Goal: Task Accomplishment & Management: Use online tool/utility

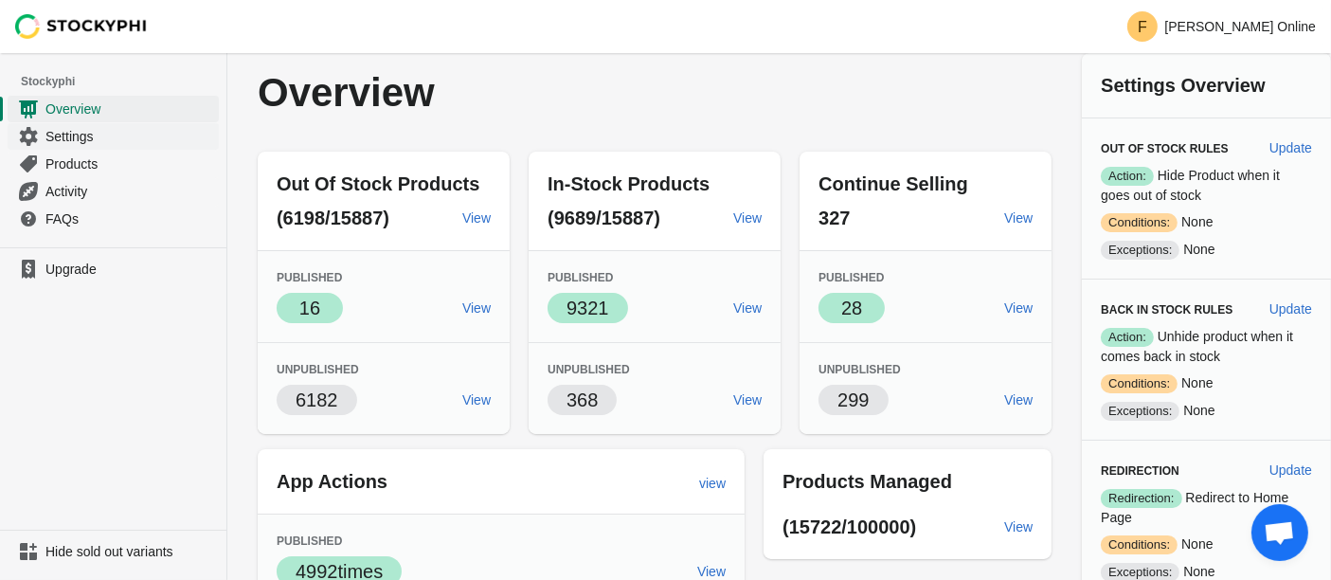
click at [85, 132] on span "Settings" at bounding box center [130, 136] width 170 height 19
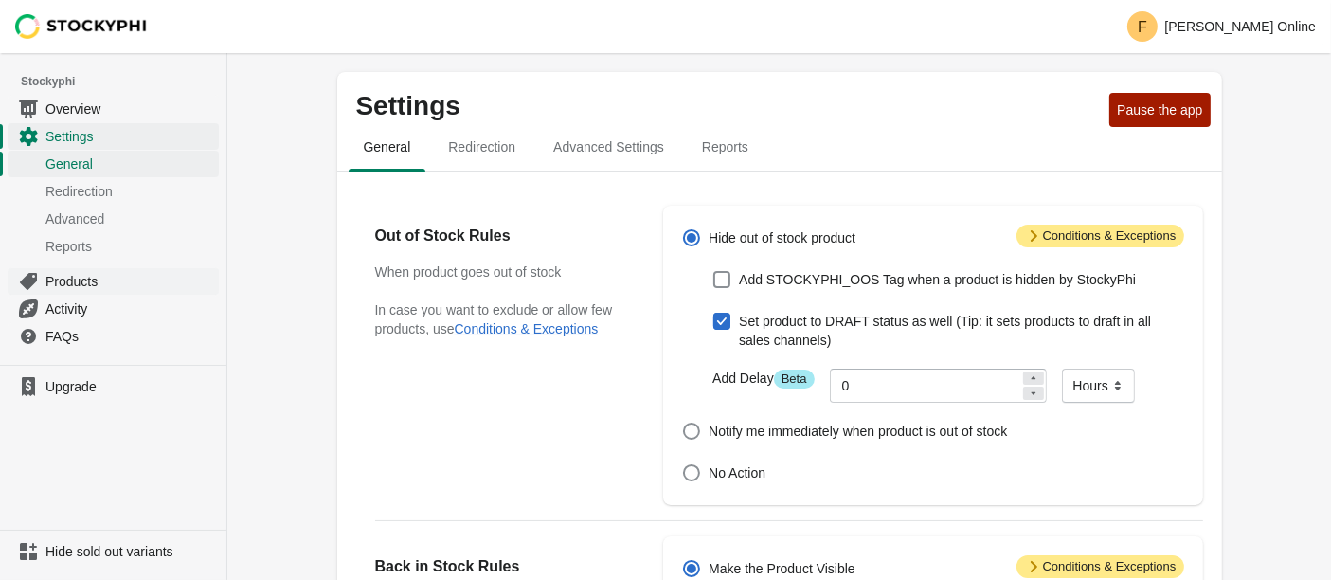
drag, startPoint x: 0, startPoint y: 0, endPoint x: 63, endPoint y: 279, distance: 285.5
click at [63, 279] on span "Products" at bounding box center [130, 281] width 170 height 19
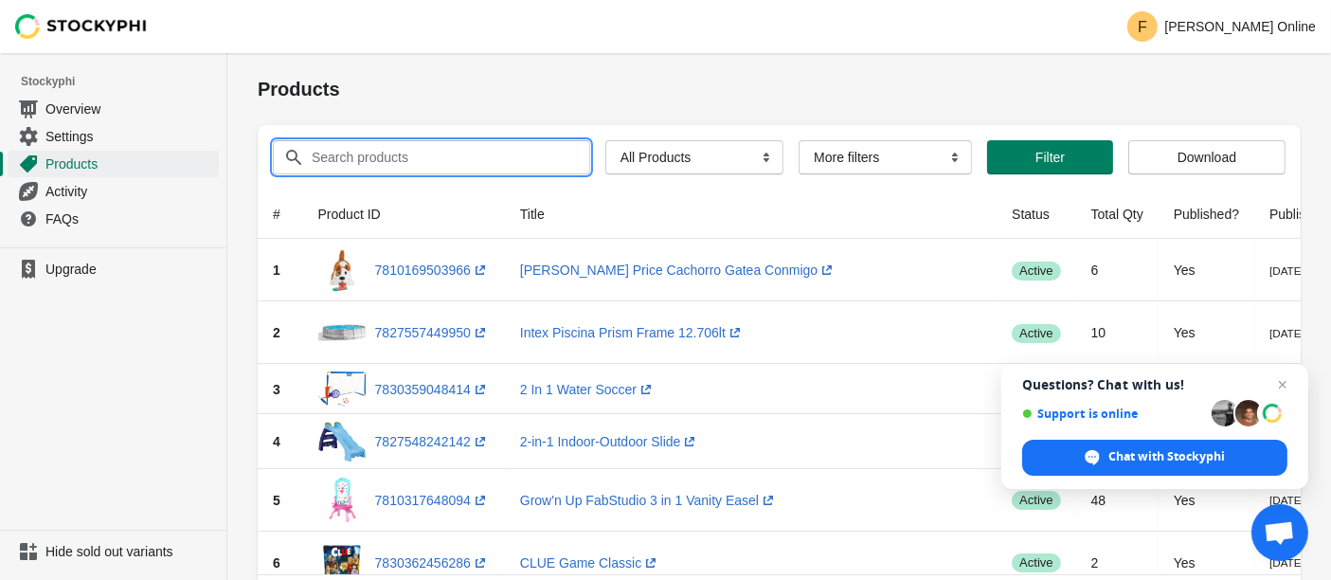
click at [399, 154] on input "Search products" at bounding box center [433, 157] width 245 height 34
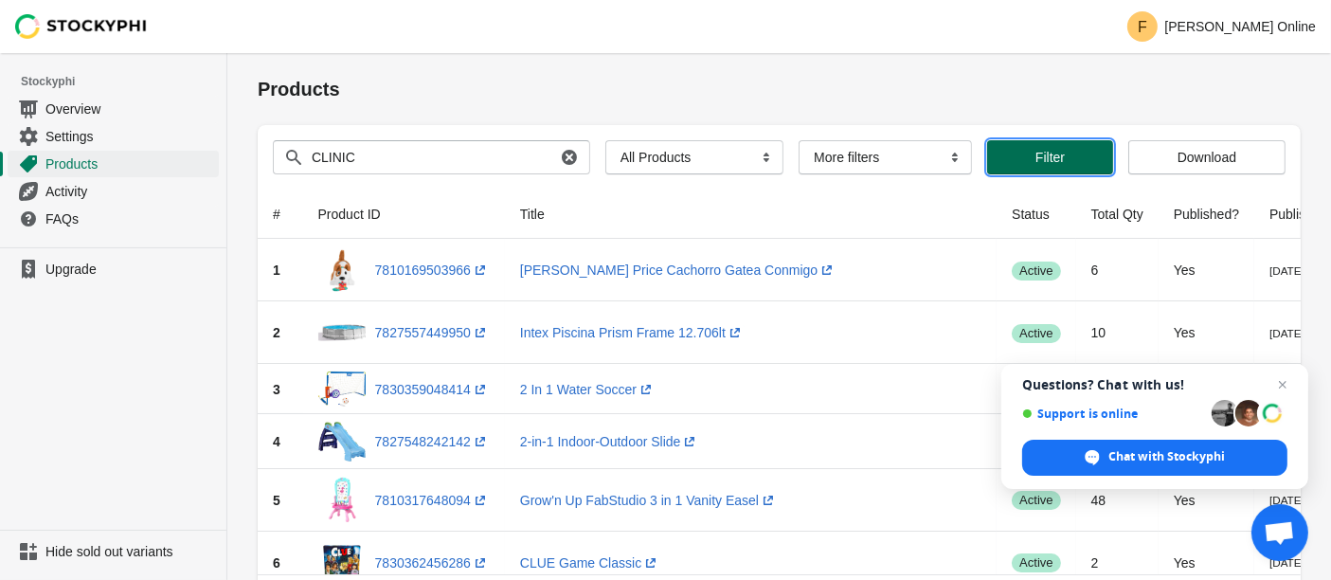
click at [1036, 160] on span "Filter" at bounding box center [1050, 157] width 29 height 15
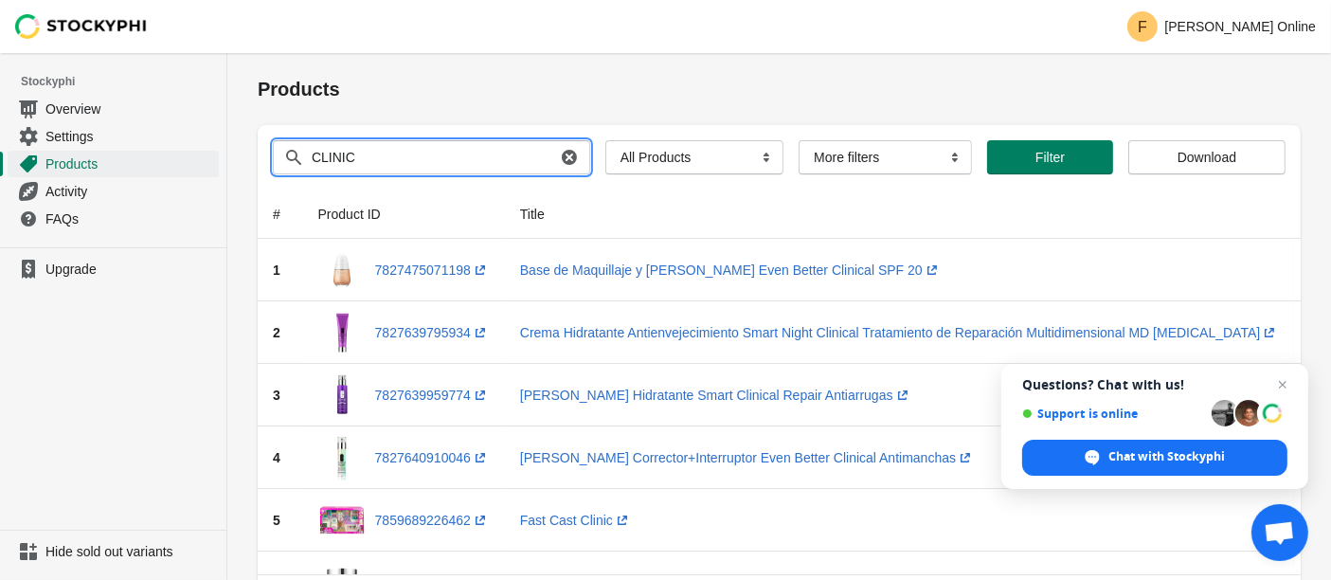
click at [459, 156] on input "CLINIC" at bounding box center [433, 157] width 245 height 34
type input "CLINIC REAL [GEOGRAPHIC_DATA]"
click at [258, 53] on button "Submit" at bounding box center [285, 63] width 54 height 20
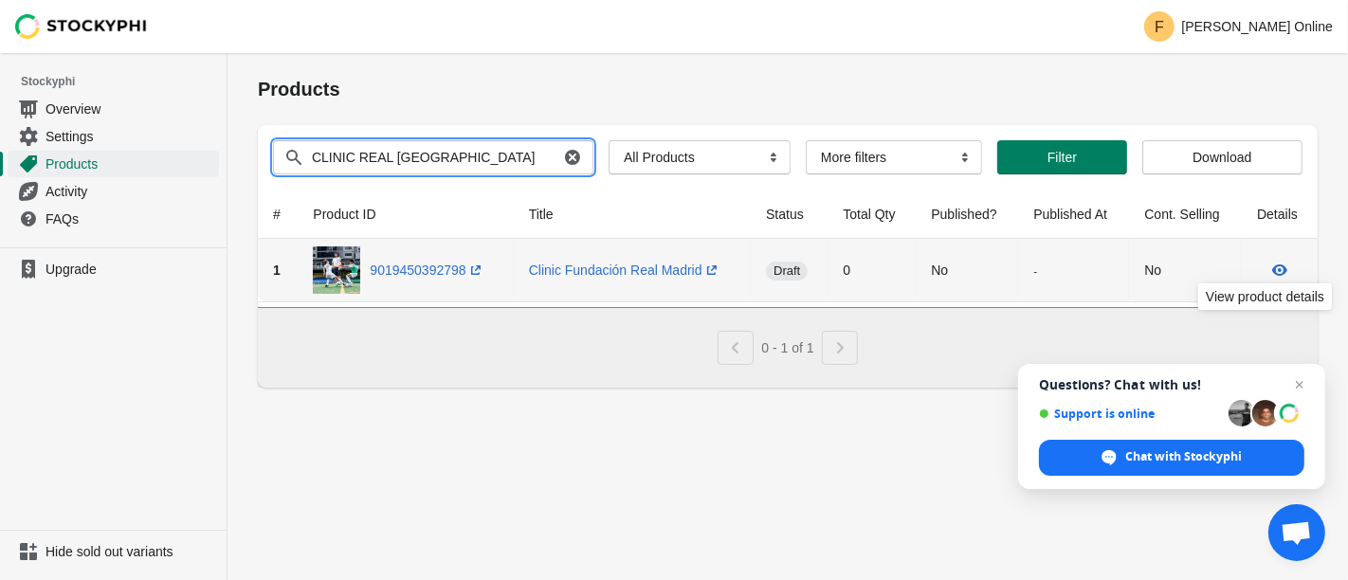
click at [1271, 273] on icon at bounding box center [1279, 270] width 19 height 19
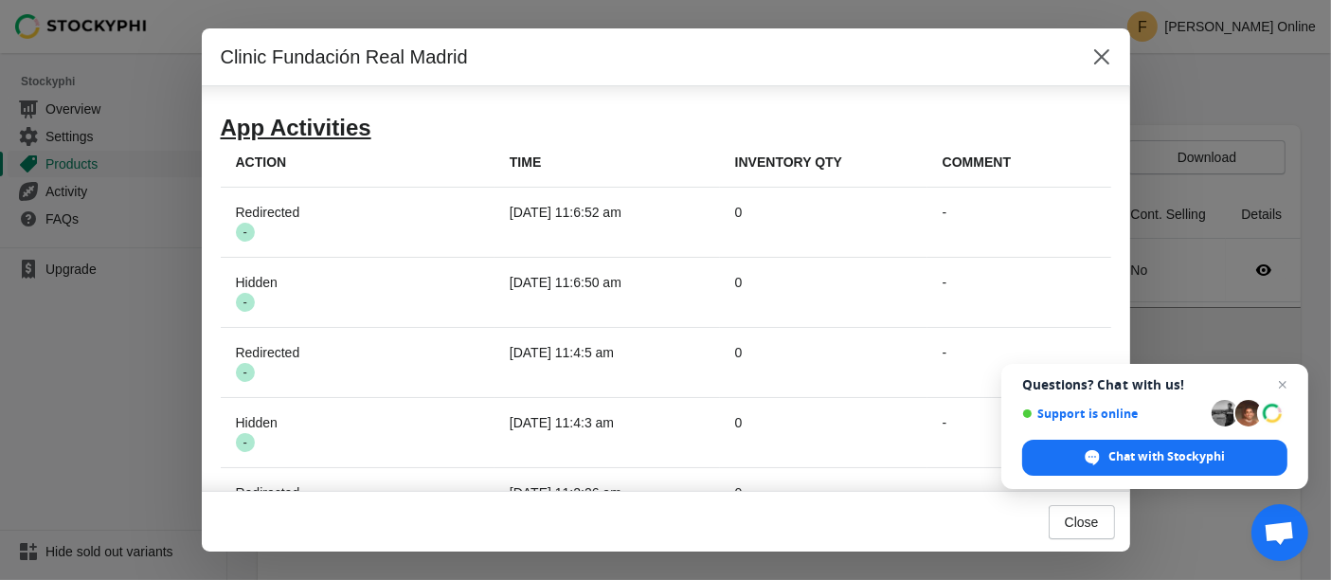
scroll to position [1144, 0]
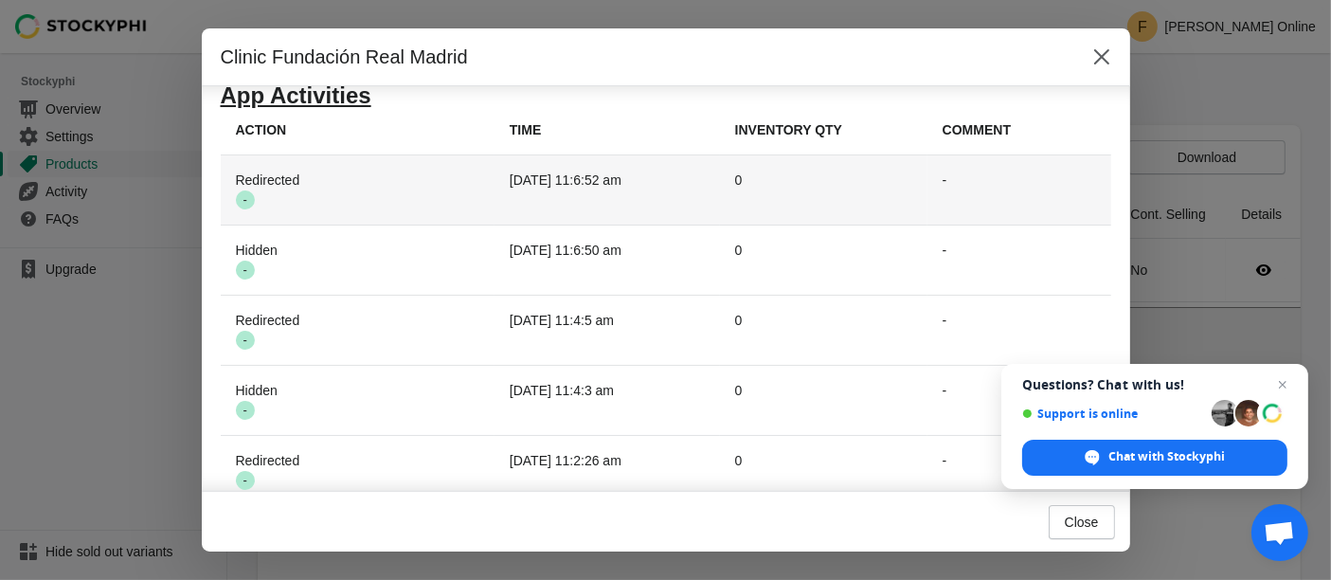
click at [243, 209] on span "Success -" at bounding box center [245, 199] width 19 height 19
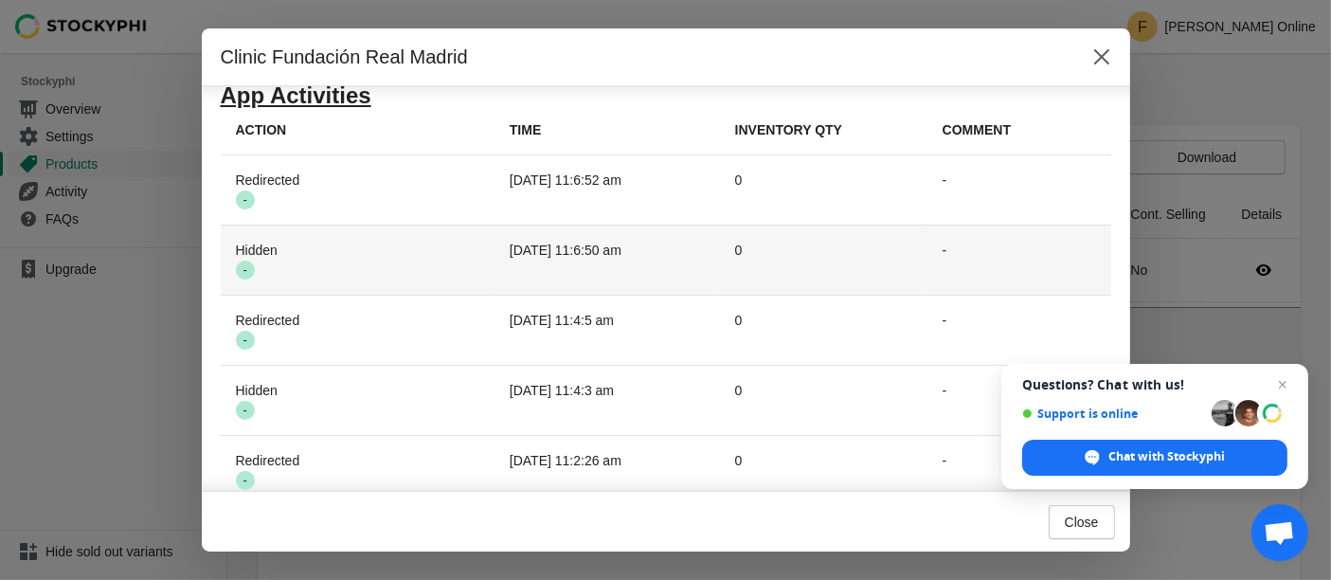
click at [255, 278] on th "Hidden Success -" at bounding box center [358, 260] width 274 height 70
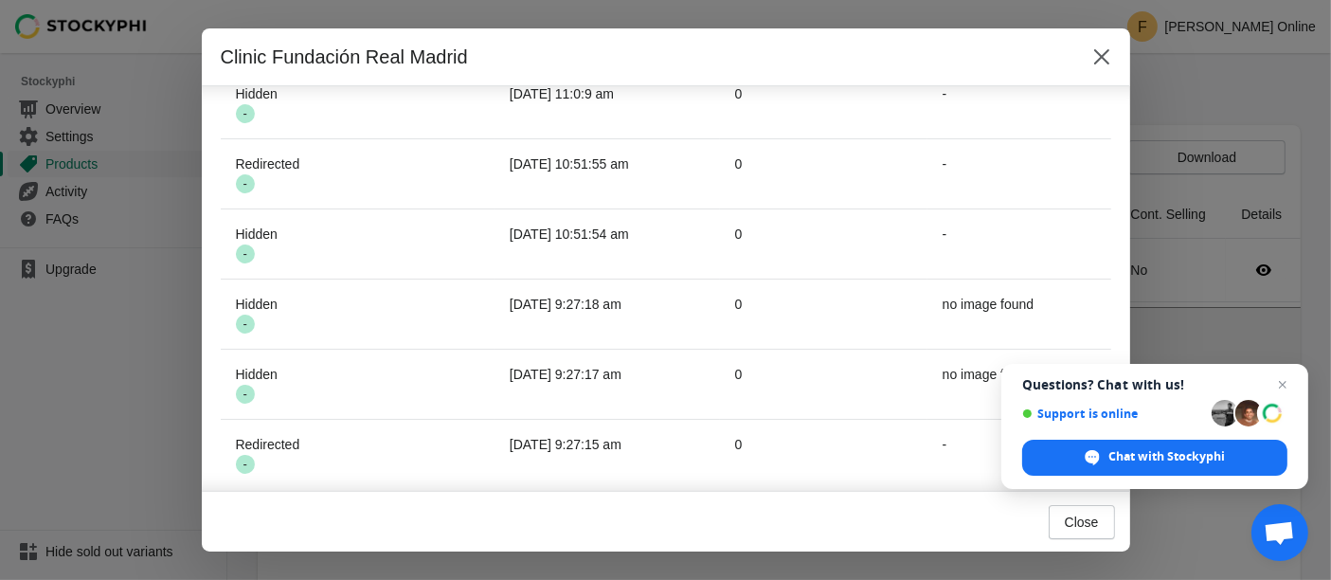
scroll to position [1881, 0]
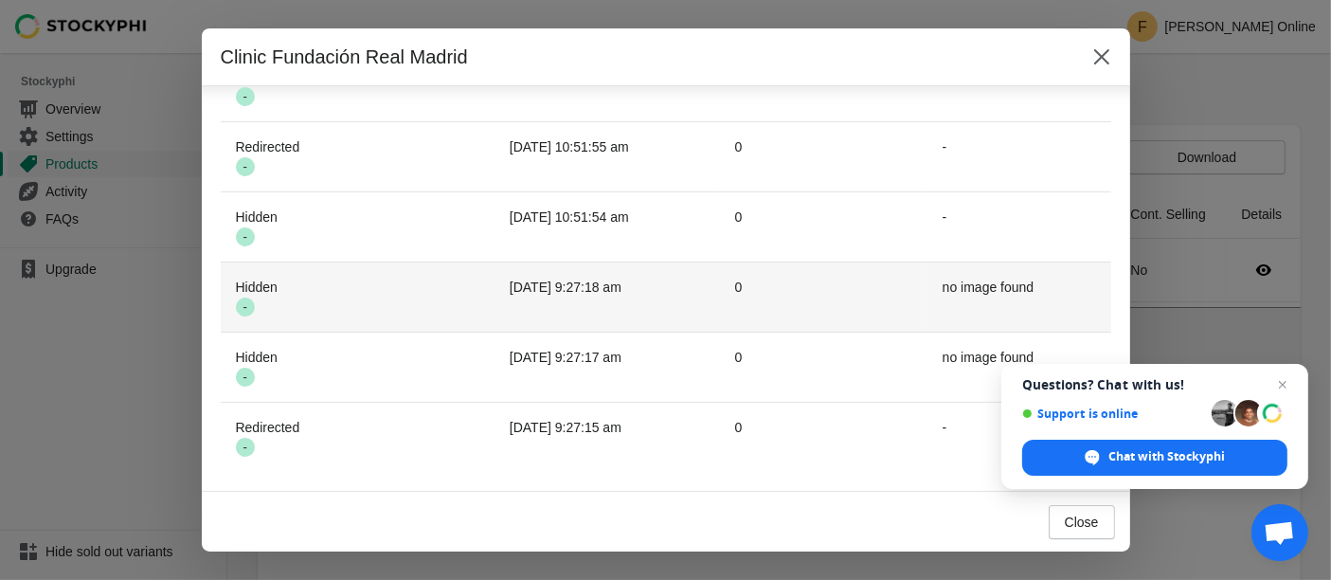
click at [244, 316] on span "Success -" at bounding box center [245, 307] width 19 height 19
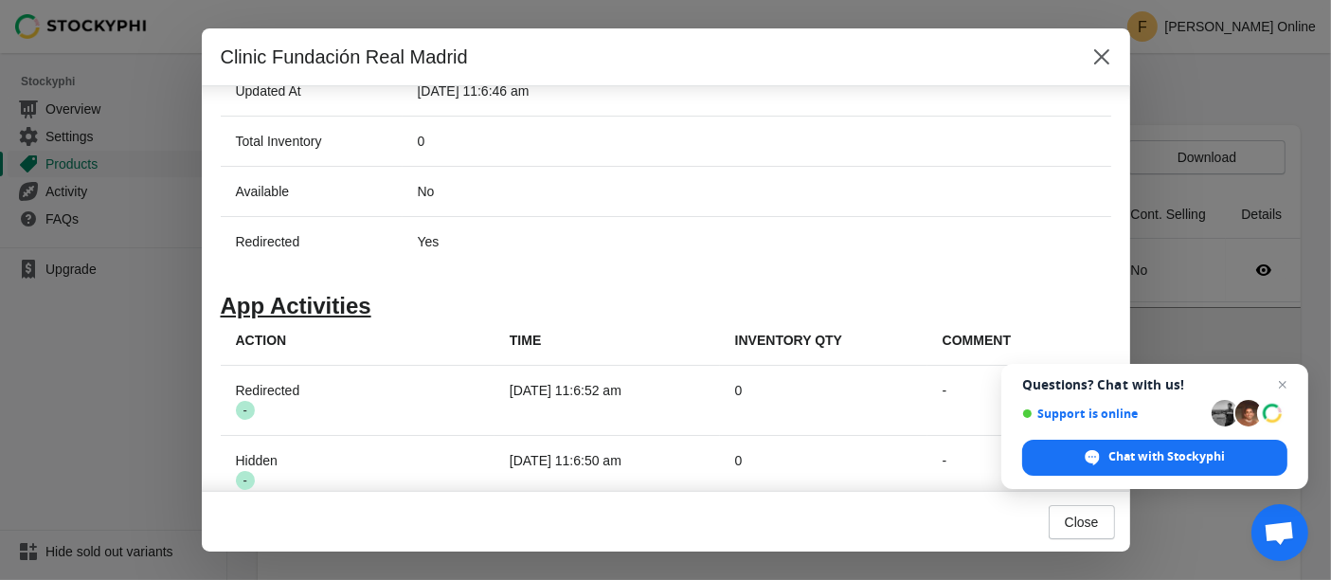
scroll to position [933, 0]
click at [276, 342] on th "Action" at bounding box center [358, 341] width 274 height 50
click at [289, 316] on h1 "App Activities" at bounding box center [666, 306] width 891 height 19
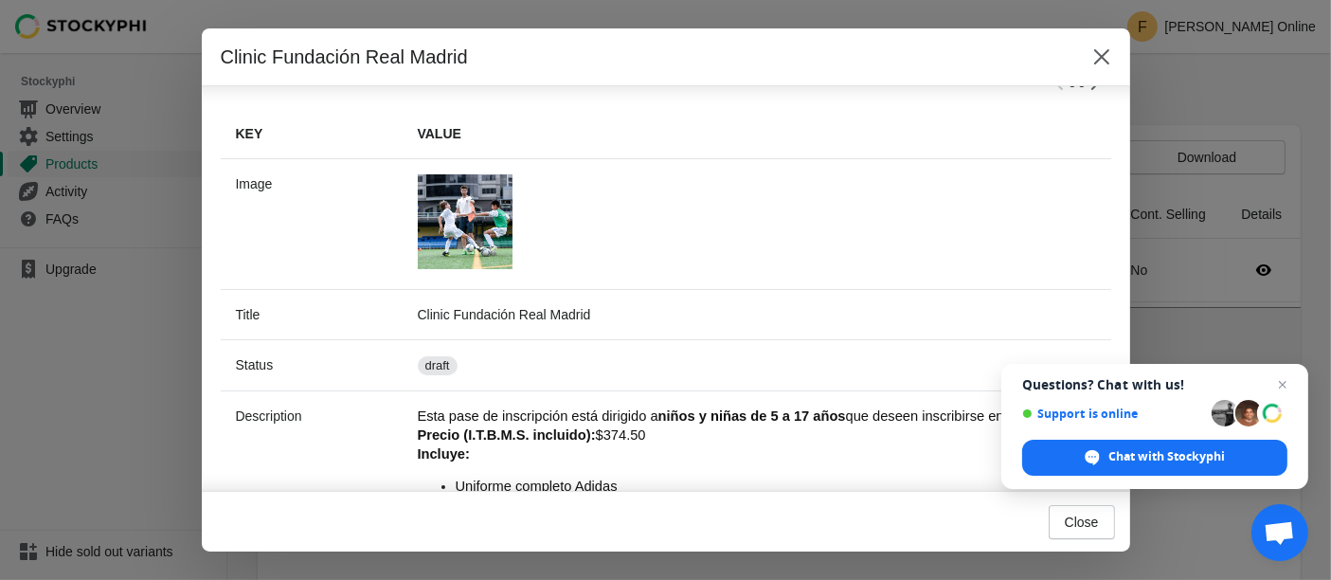
scroll to position [0, 0]
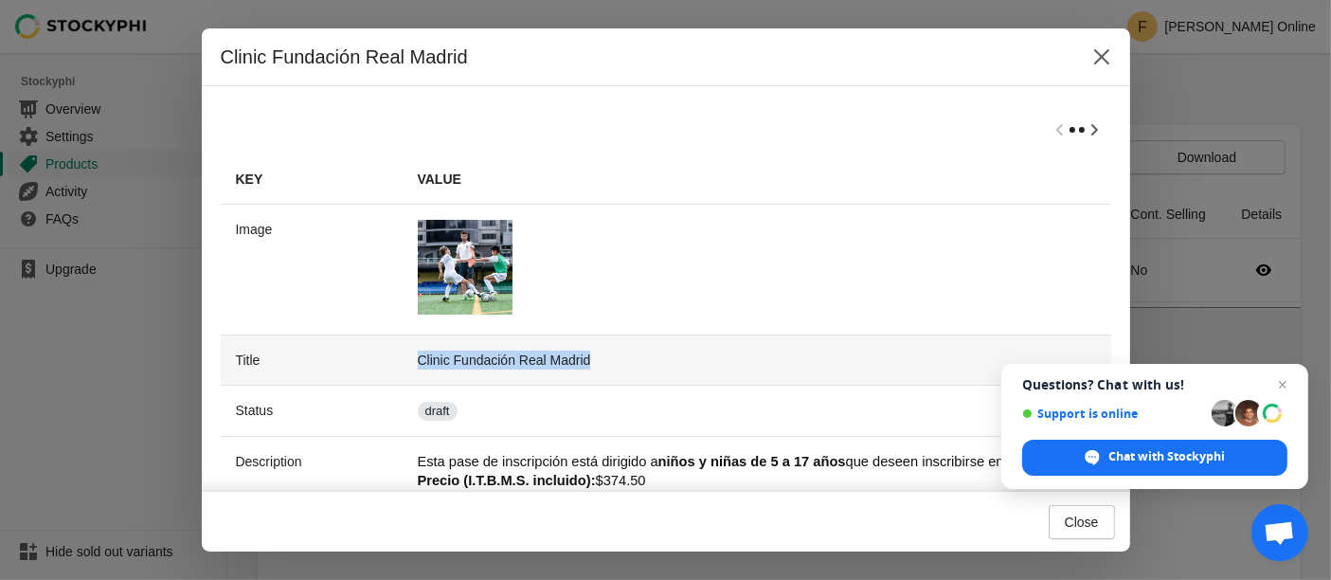
drag, startPoint x: 601, startPoint y: 358, endPoint x: 373, endPoint y: 364, distance: 227.5
click at [373, 364] on tr "Title Clinic Fundación Real Madrid" at bounding box center [739, 360] width 1037 height 50
copy tr "Clinic Fundación Real Madrid"
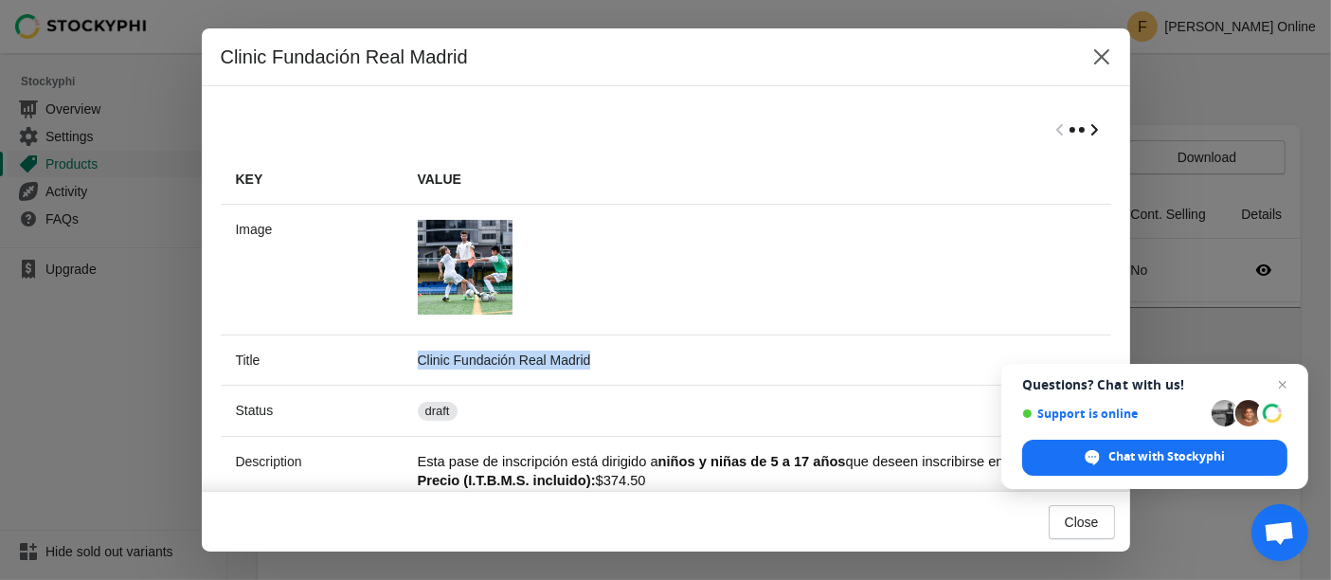
click at [1085, 131] on icon "Scroll table right one column" at bounding box center [1094, 129] width 19 height 19
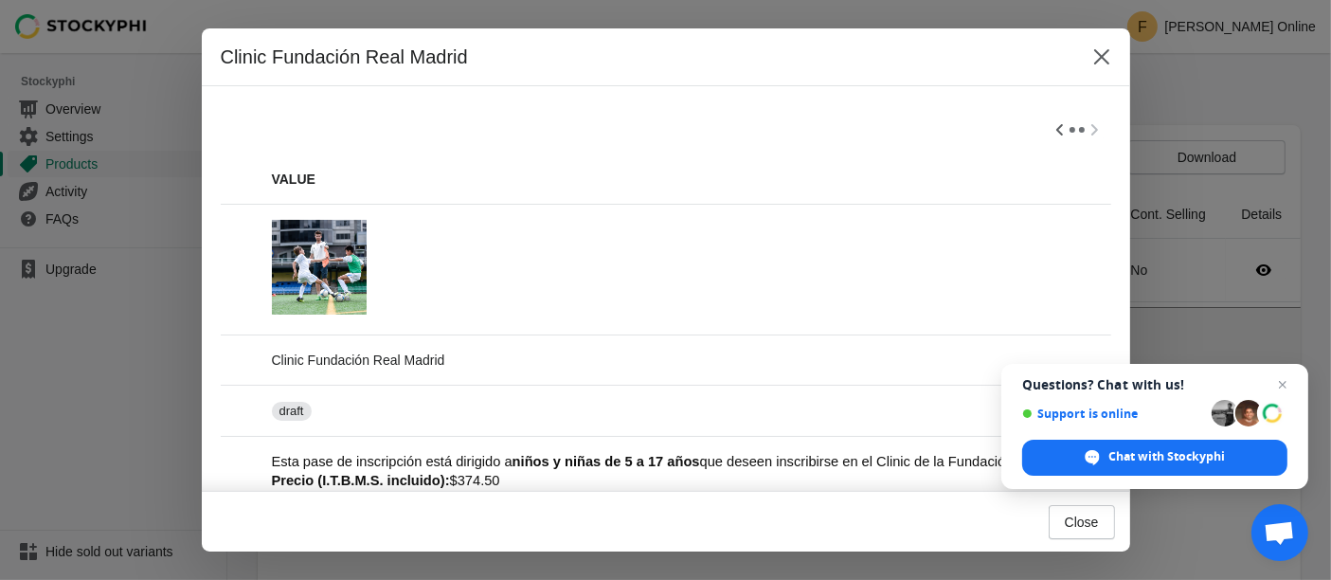
click at [1077, 131] on div at bounding box center [666, 129] width 891 height 49
click at [1051, 132] on icon "Scroll table left one column" at bounding box center [1060, 129] width 19 height 19
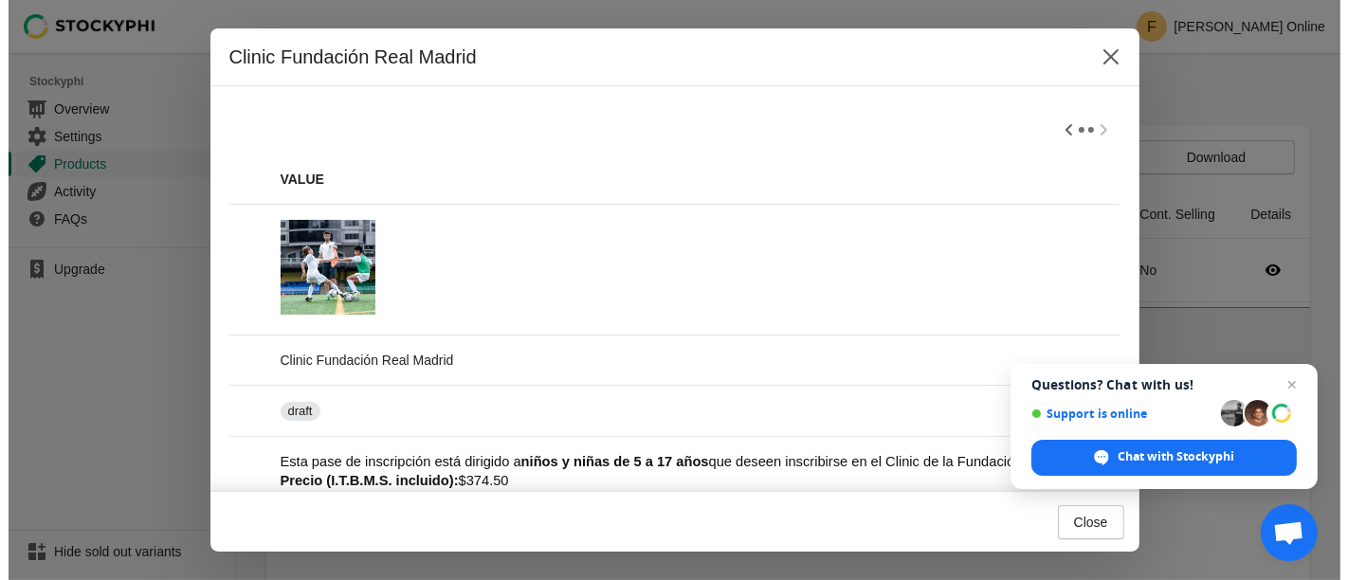
scroll to position [0, 0]
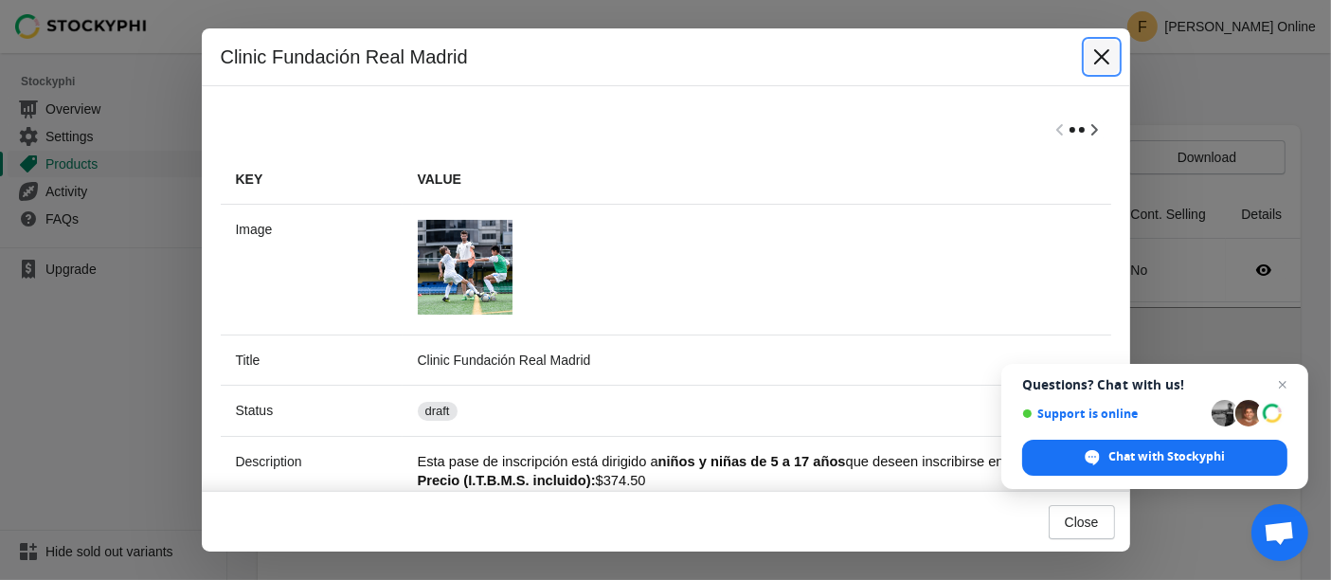
click at [1102, 54] on icon "Close" at bounding box center [1102, 56] width 19 height 19
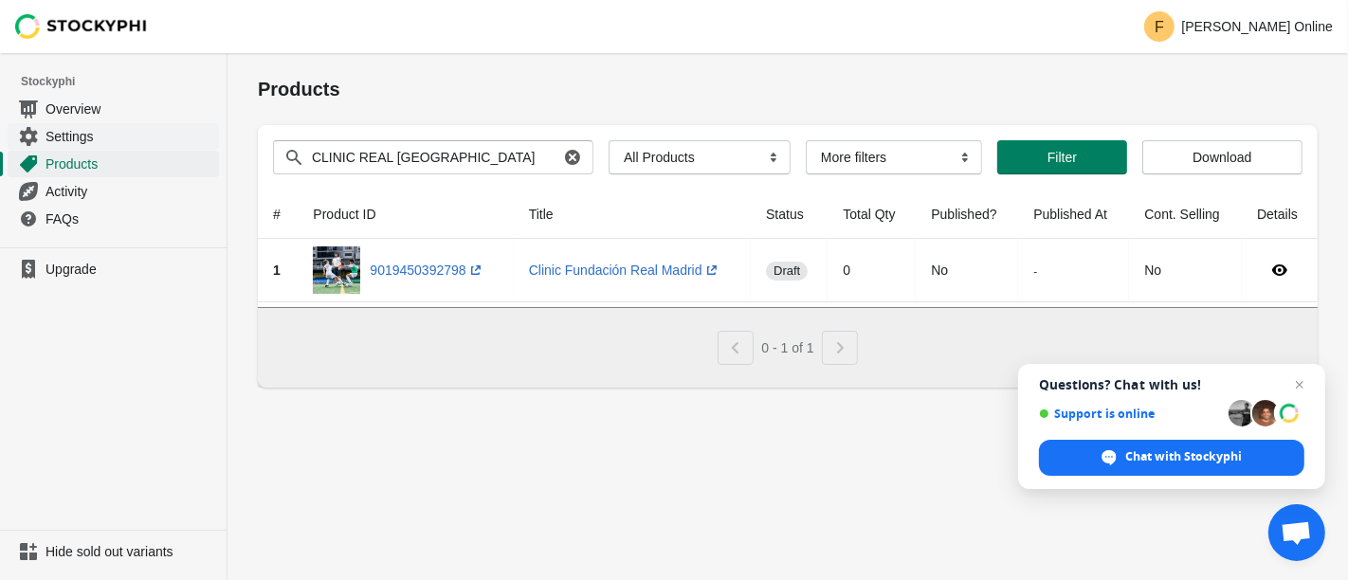
click at [70, 129] on span "Settings" at bounding box center [130, 136] width 170 height 19
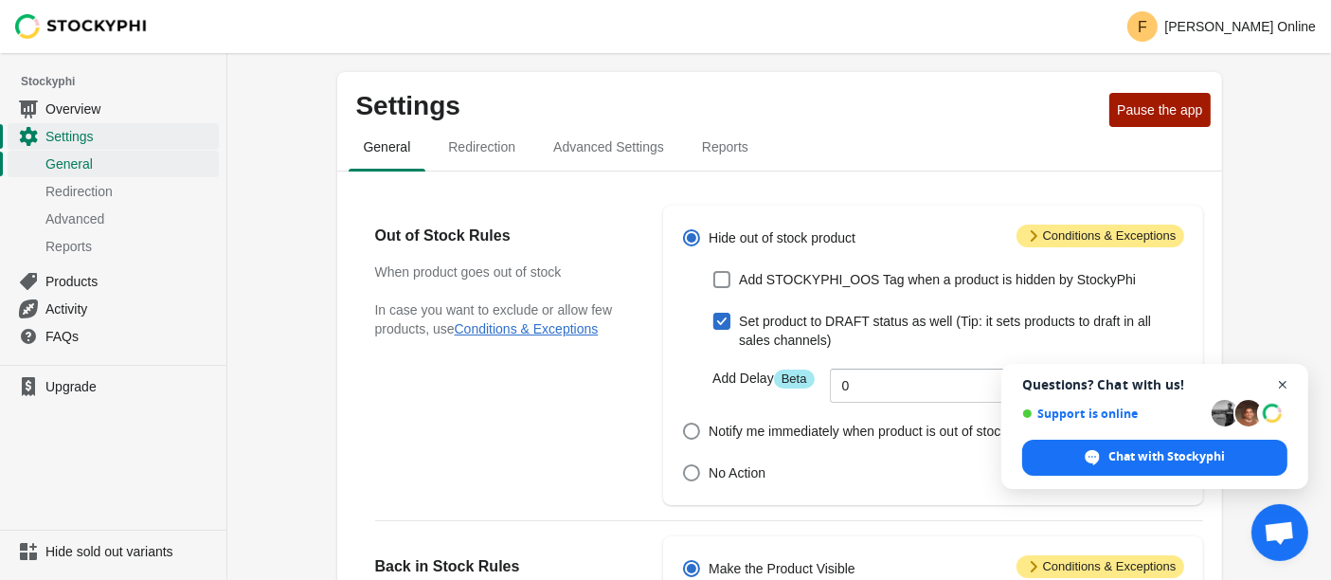
click at [1280, 387] on span "Close chat" at bounding box center [1284, 385] width 24 height 24
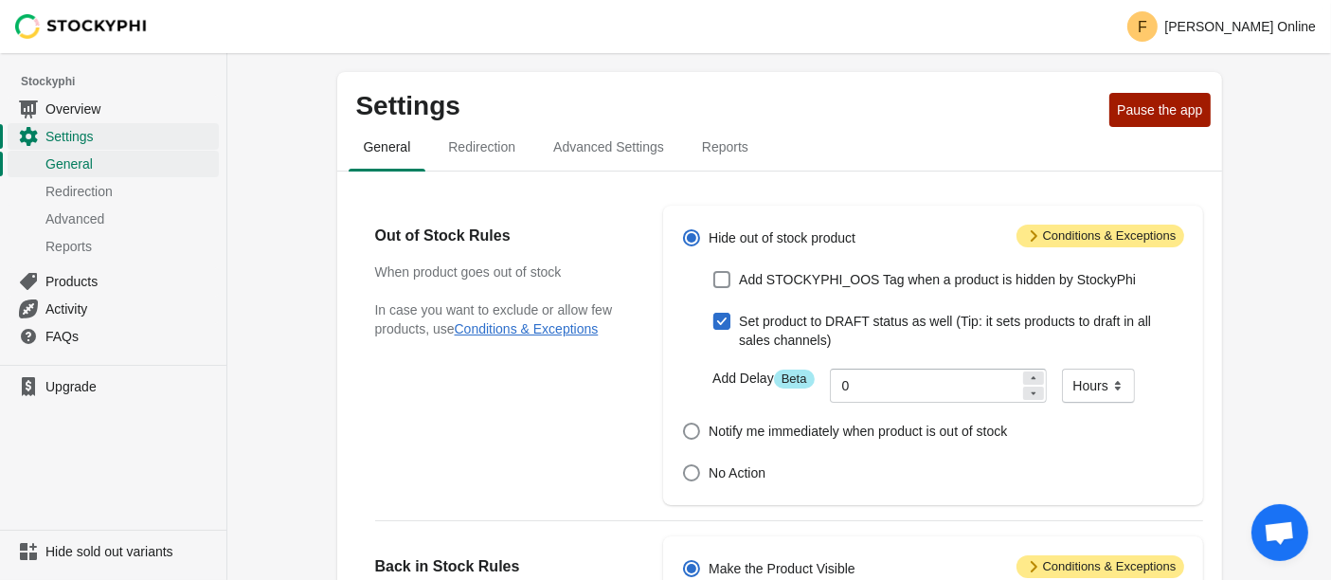
click at [1059, 234] on span "Attention Conditions & Exceptions" at bounding box center [1101, 236] width 168 height 23
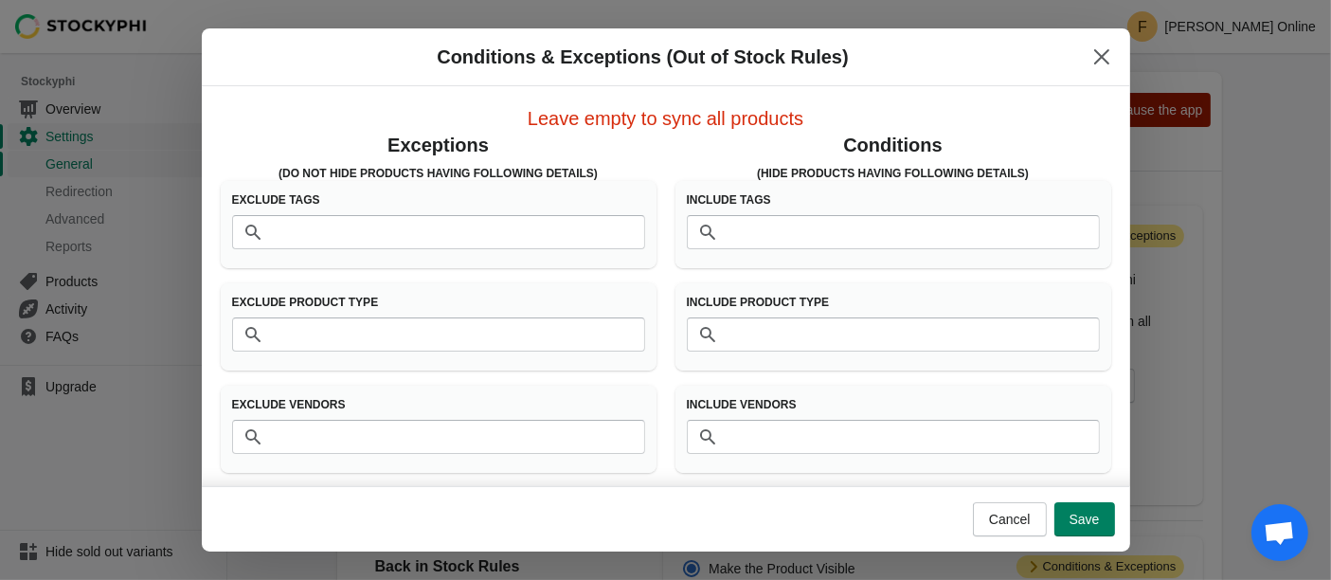
scroll to position [4, 0]
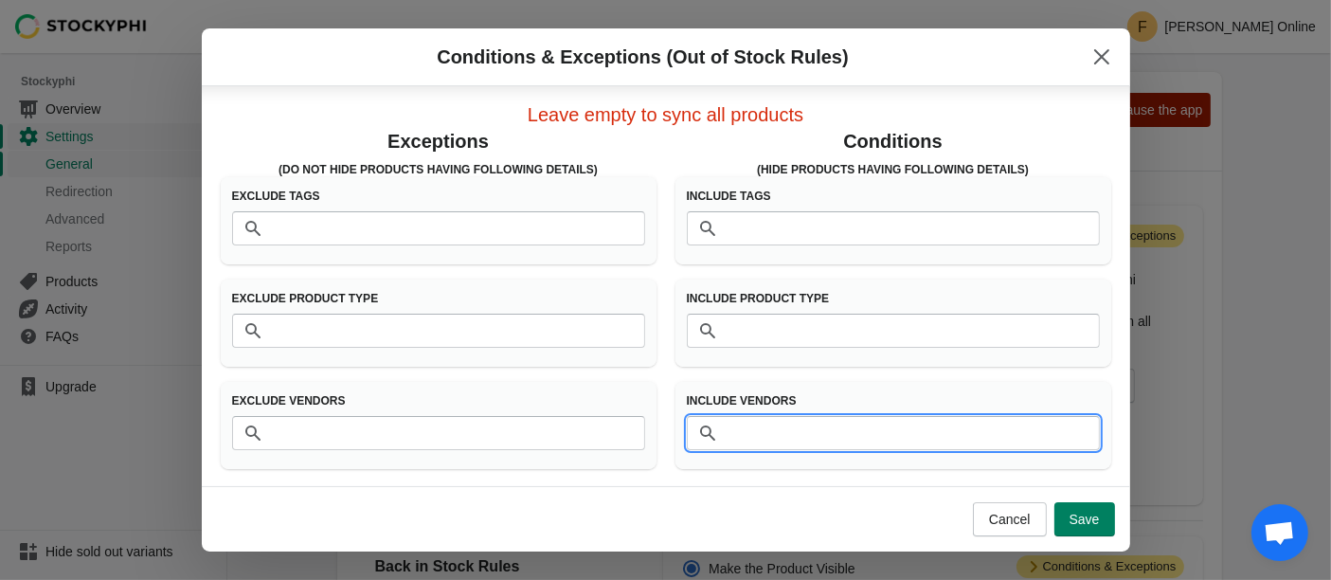
click at [736, 426] on input "Vendors" at bounding box center [912, 433] width 375 height 34
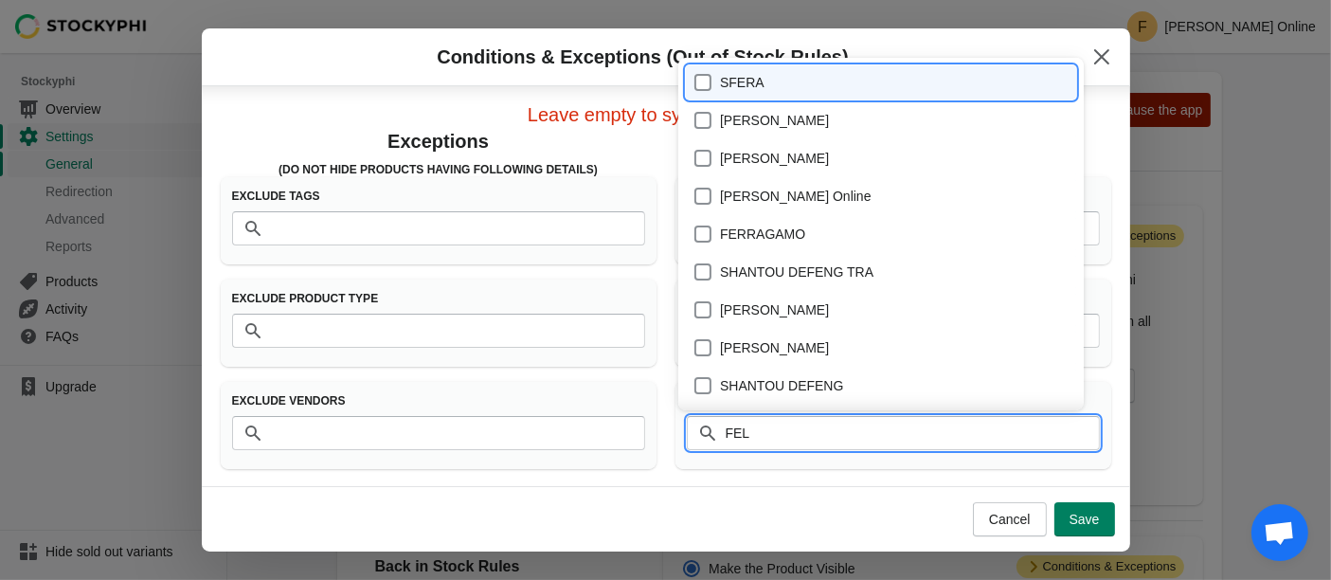
type input "FELI"
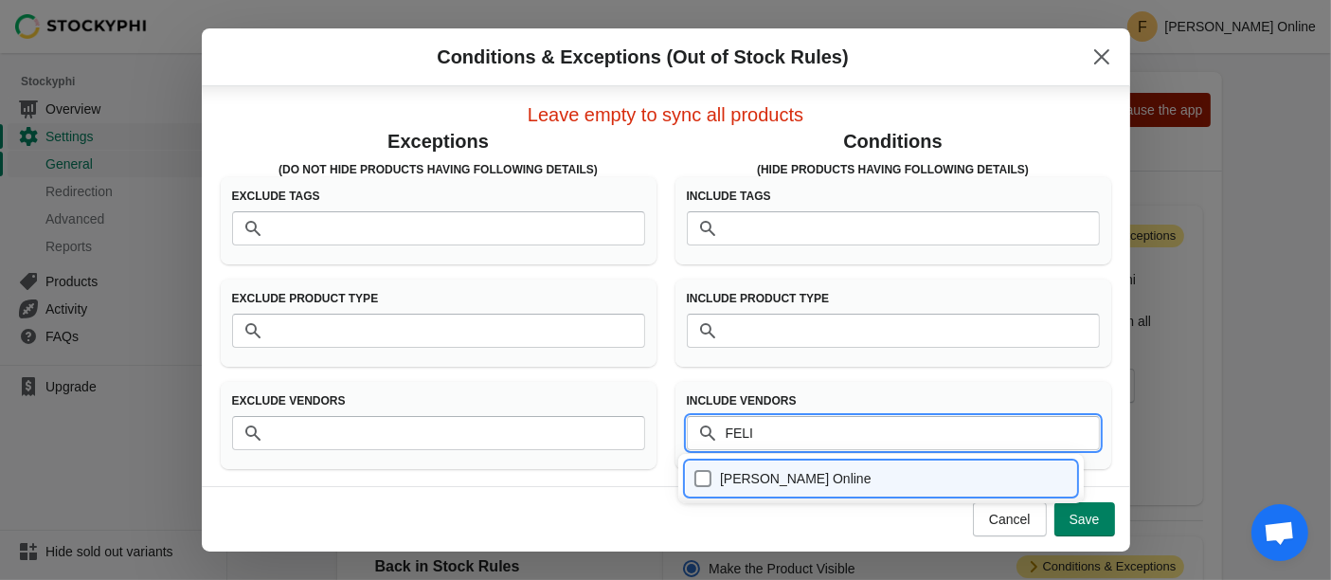
click at [728, 485] on div "[PERSON_NAME] Online" at bounding box center [881, 478] width 375 height 27
checkbox input "true"
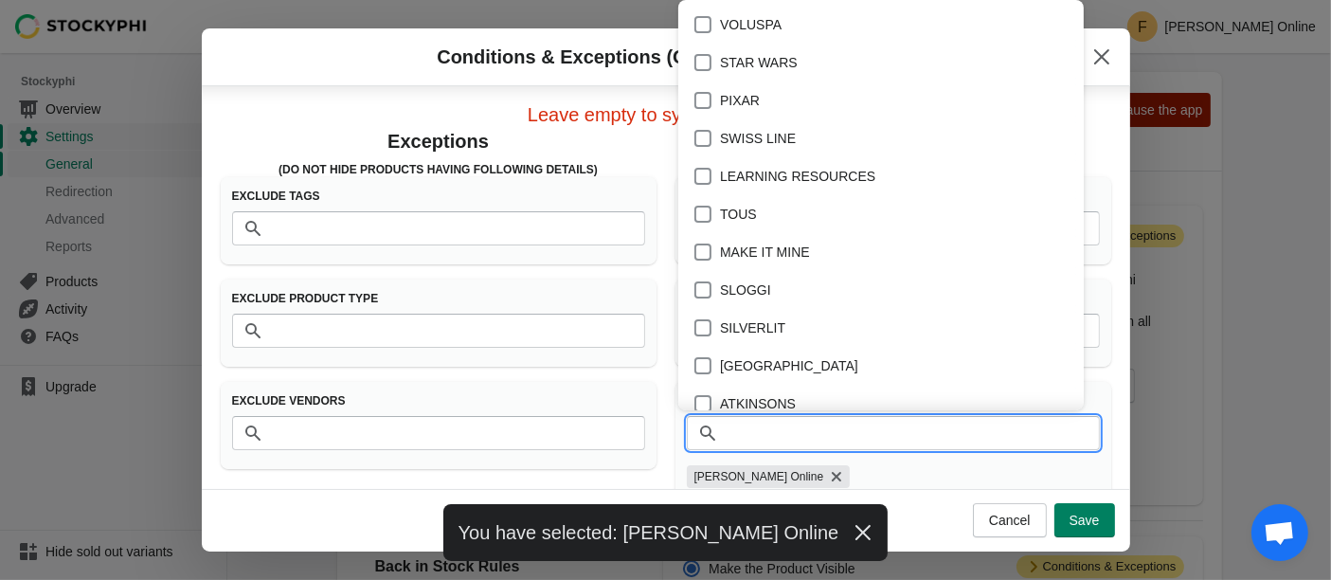
scroll to position [6557, 0]
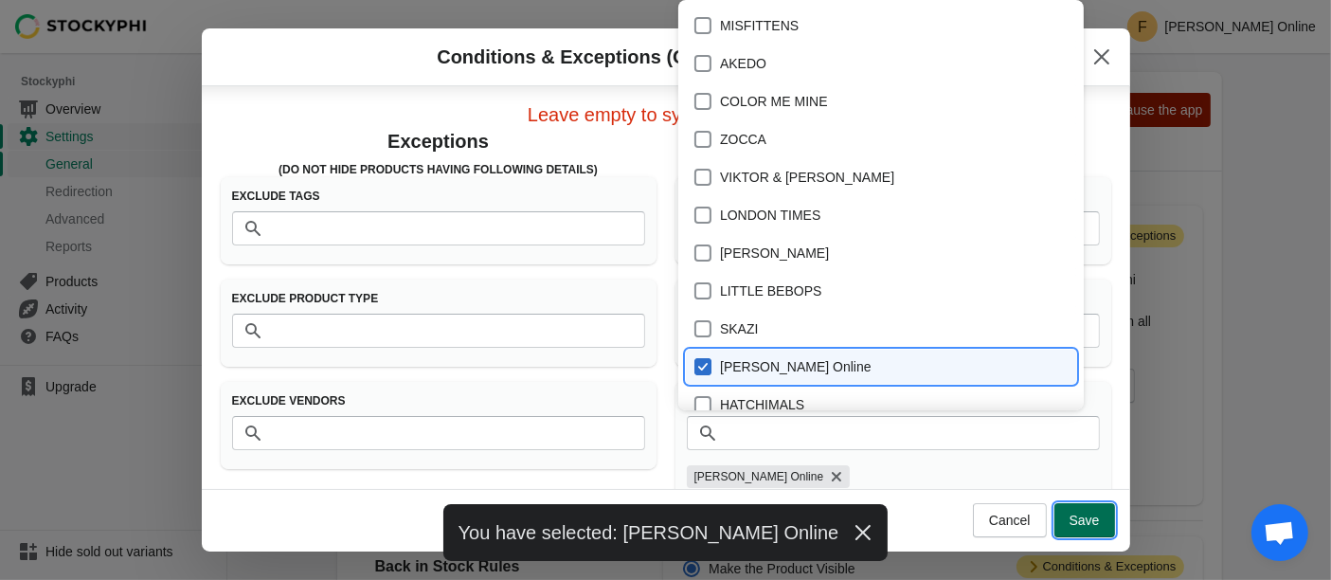
click at [1094, 521] on span "Save" at bounding box center [1085, 520] width 30 height 15
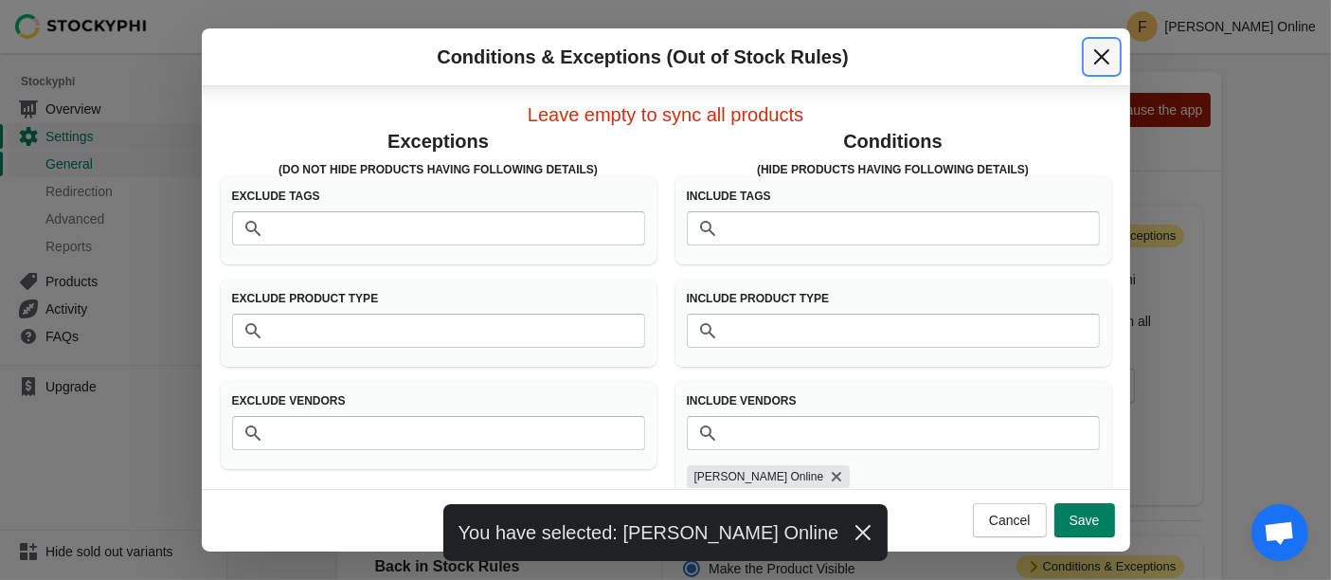
click at [1107, 47] on icon "Close" at bounding box center [1102, 56] width 19 height 19
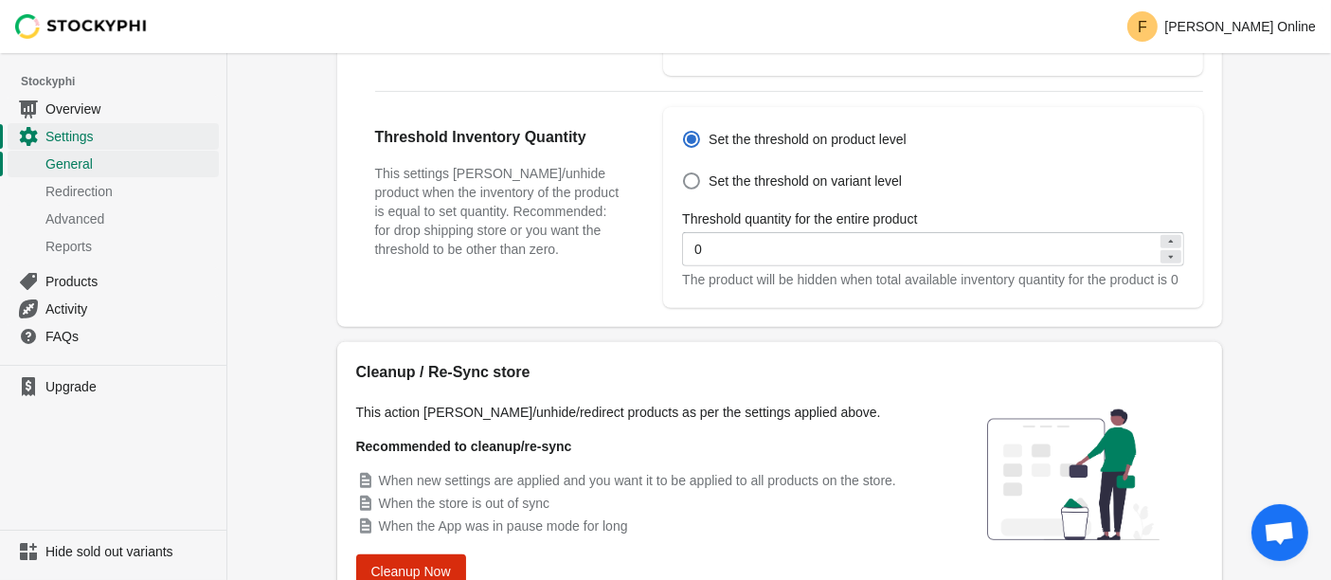
scroll to position [801, 0]
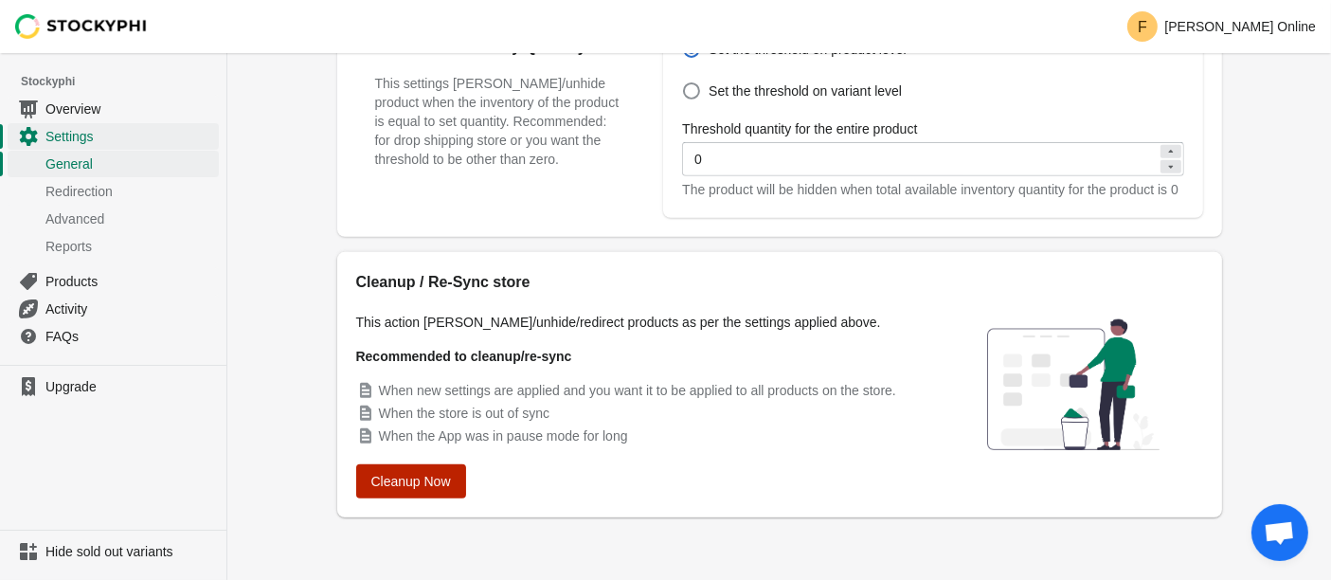
click at [417, 482] on span "Cleanup Now" at bounding box center [411, 481] width 80 height 15
